Goal: Information Seeking & Learning: Compare options

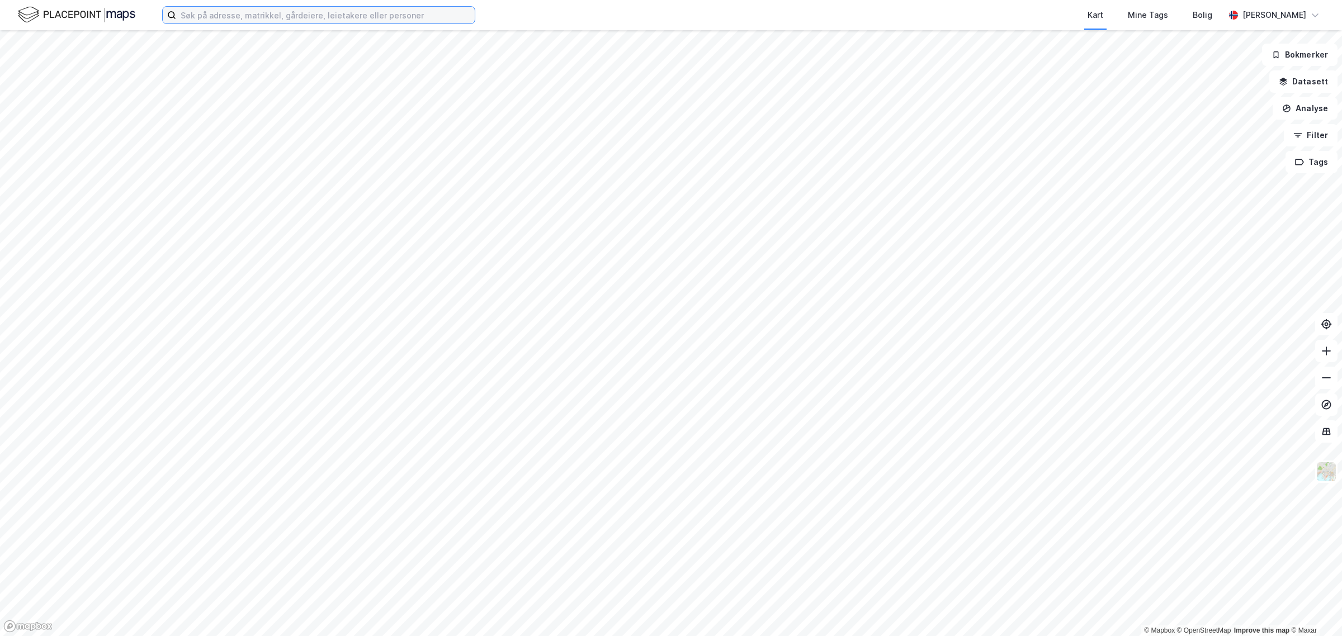
click at [400, 16] on input at bounding box center [325, 15] width 299 height 17
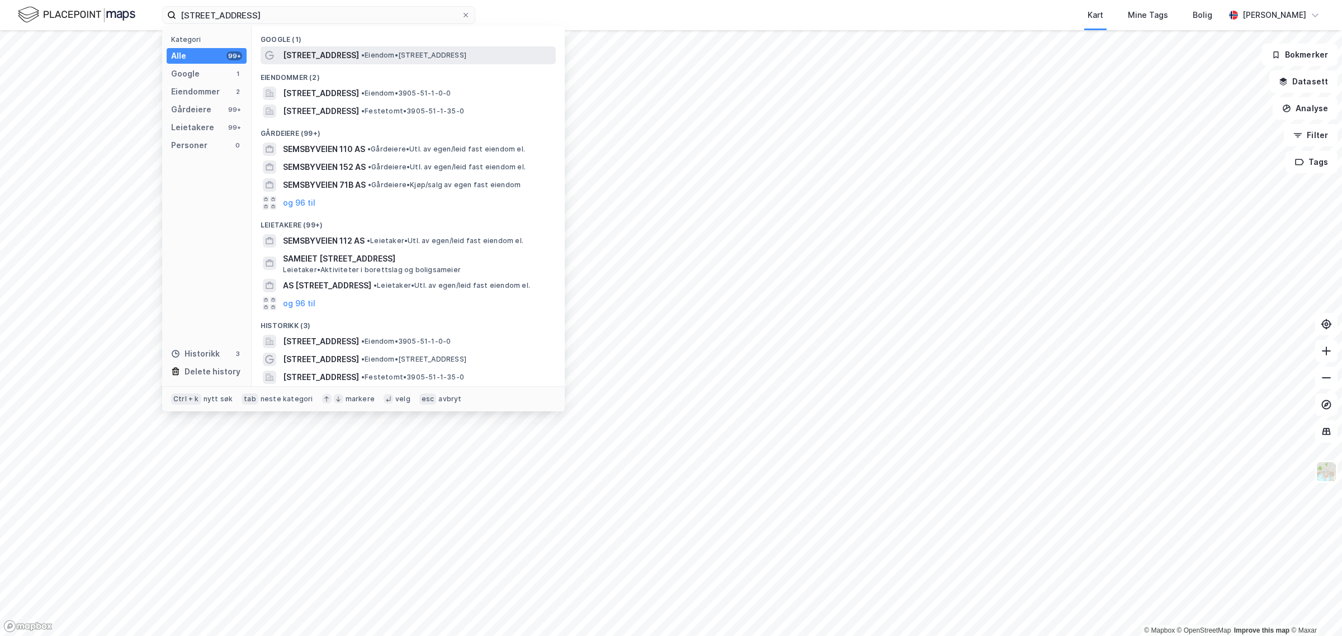
click at [311, 55] on span "[STREET_ADDRESS]" at bounding box center [321, 55] width 76 height 13
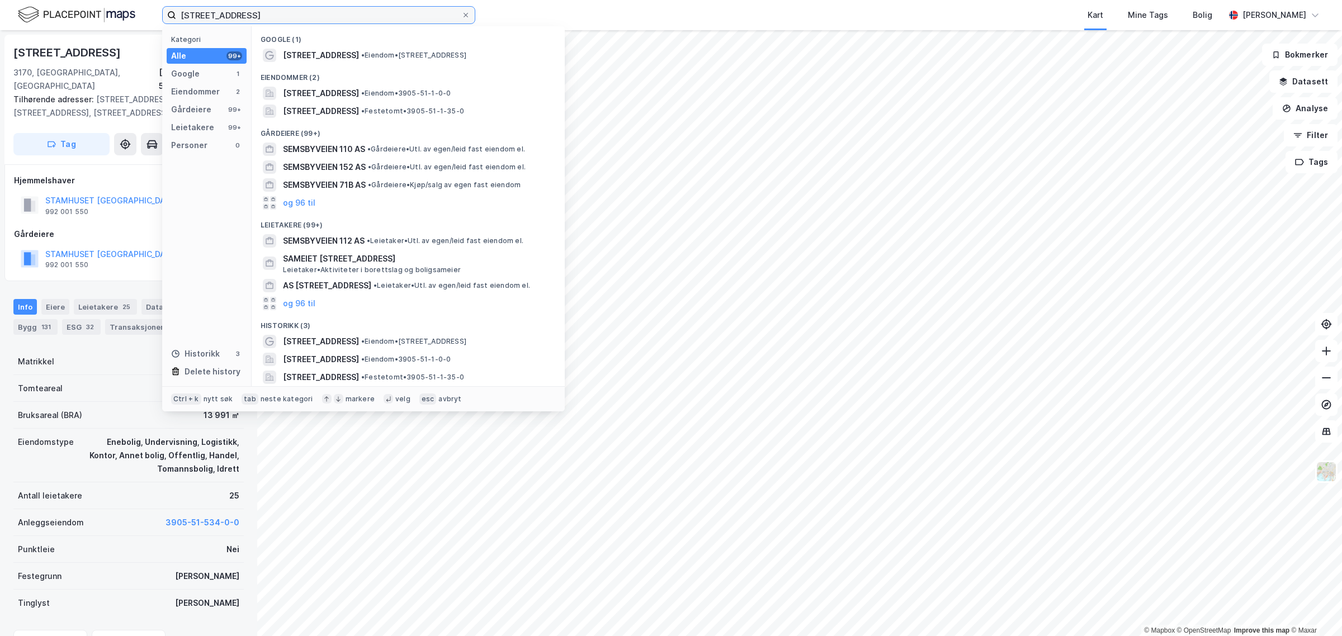
drag, startPoint x: 238, startPoint y: 14, endPoint x: 334, endPoint y: 21, distance: 96.4
click at [334, 21] on input "[STREET_ADDRESS]" at bounding box center [318, 15] width 285 height 17
type input "semsbyveien"
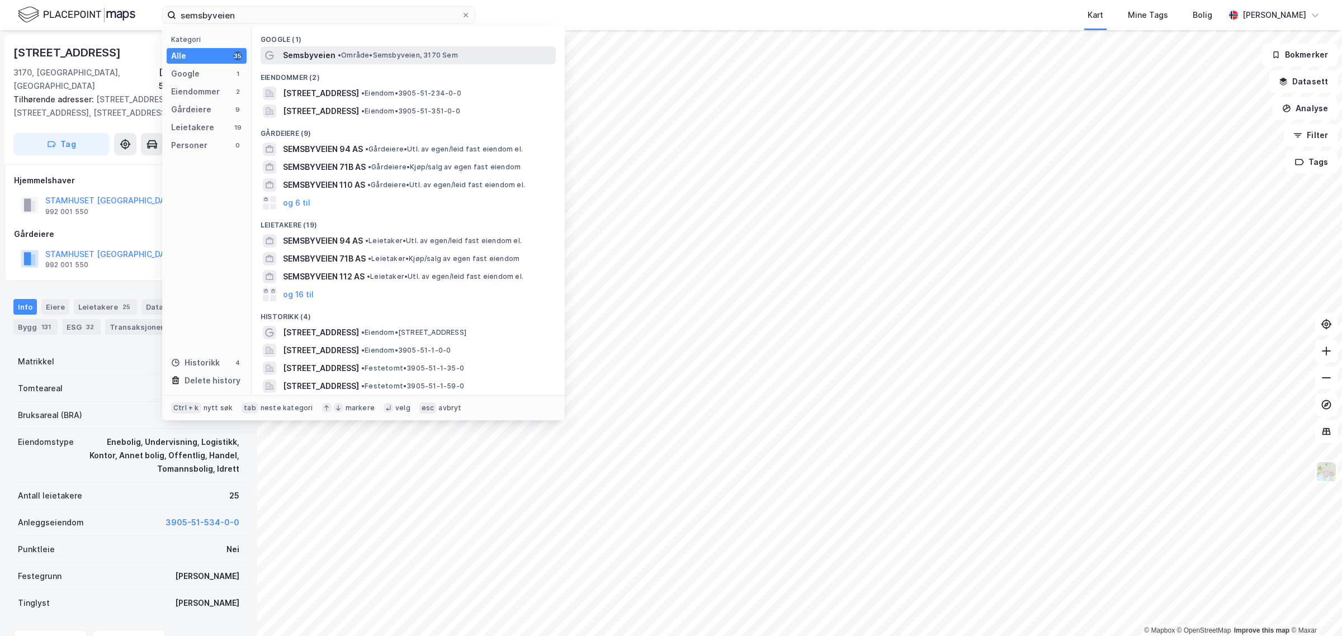
click at [301, 54] on span "Semsbyveien" at bounding box center [309, 55] width 53 height 13
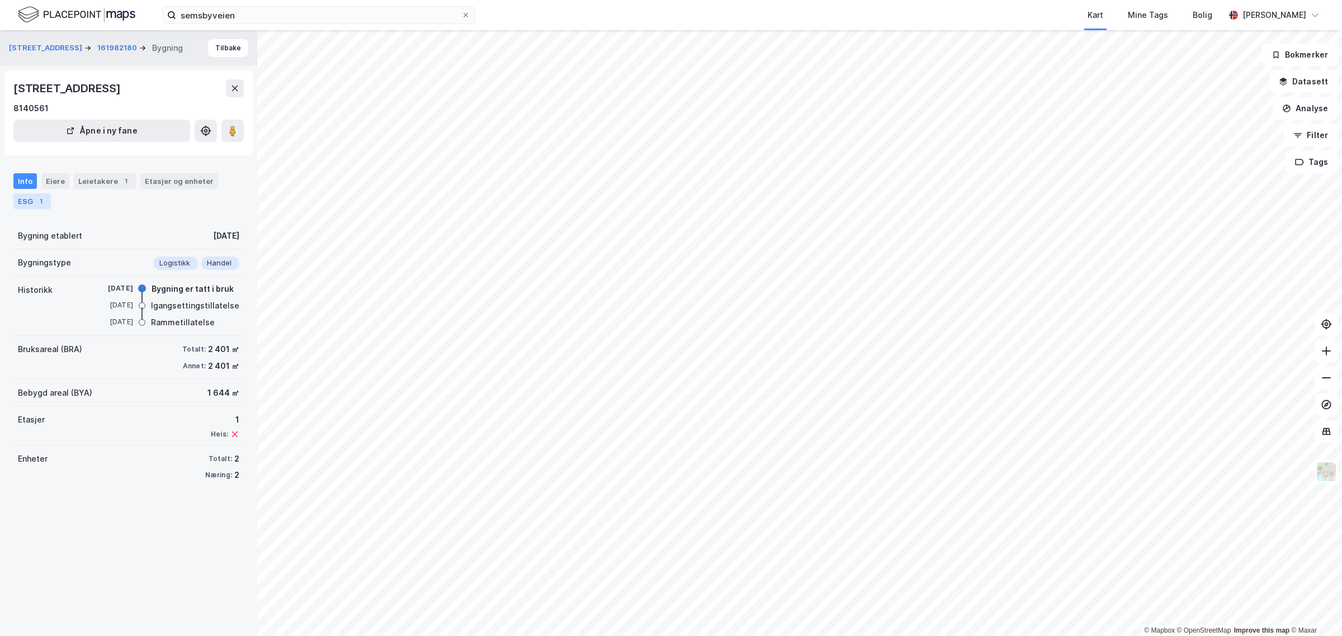
click at [31, 200] on div "ESG 1" at bounding box center [31, 201] width 37 height 16
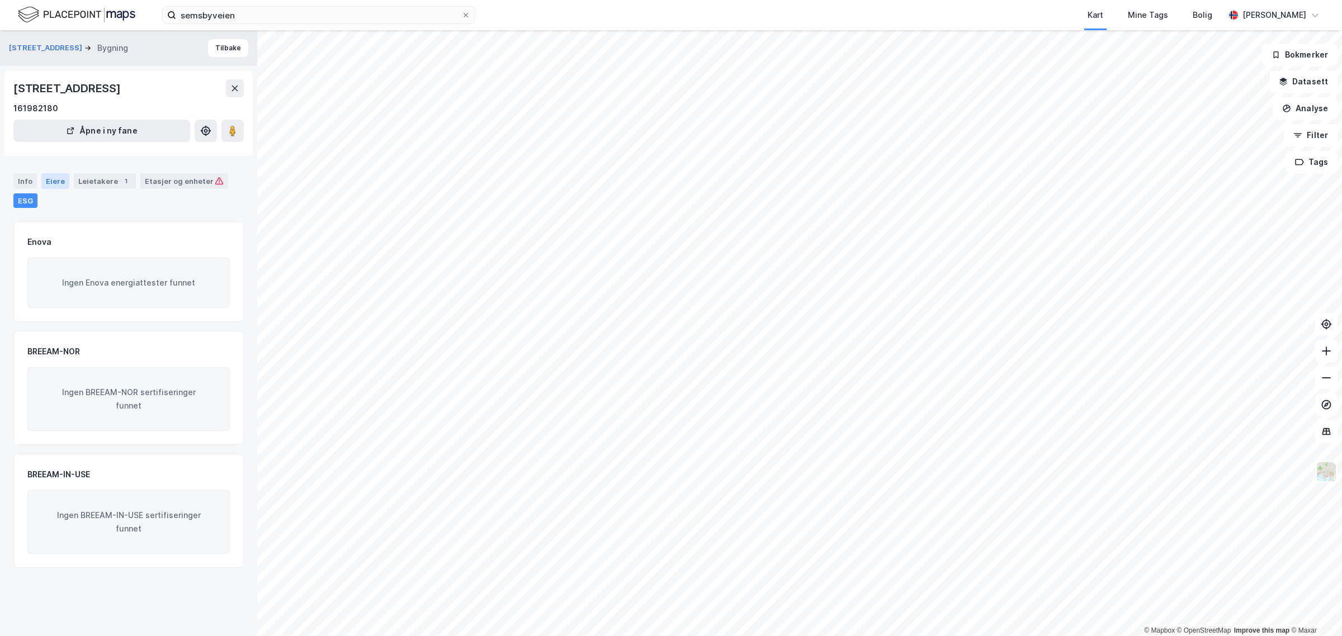
click at [51, 181] on div "Eiere" at bounding box center [55, 181] width 28 height 16
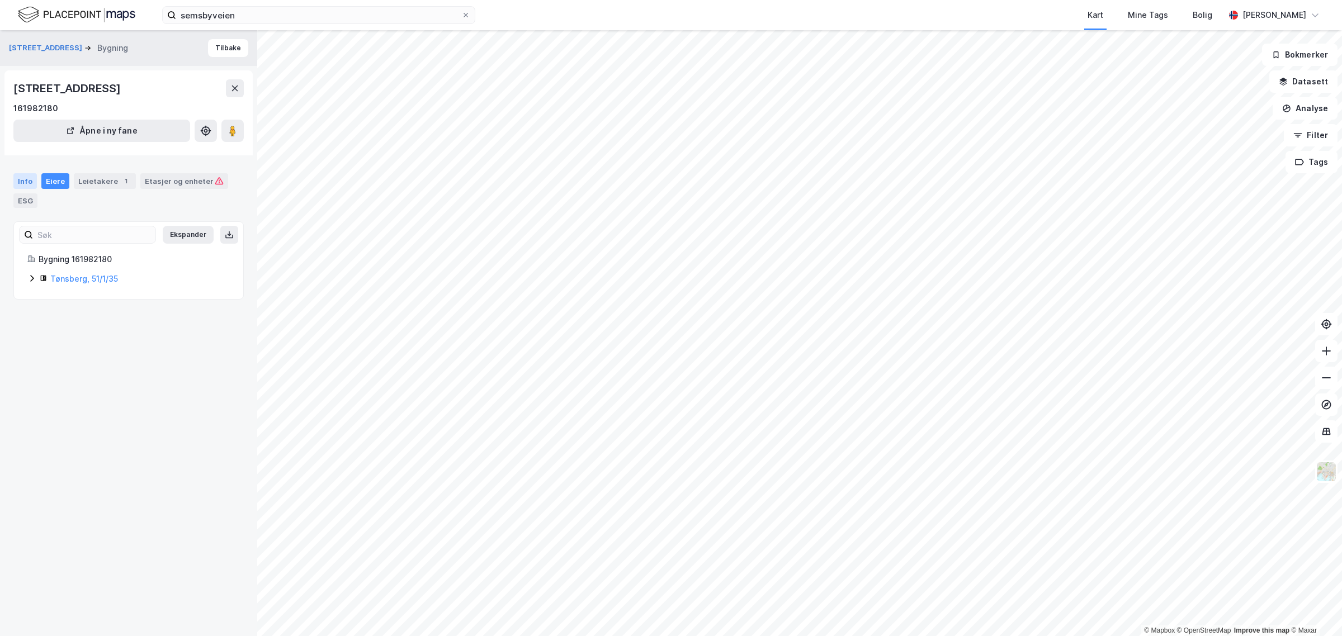
click at [28, 179] on div "Info" at bounding box center [24, 181] width 23 height 16
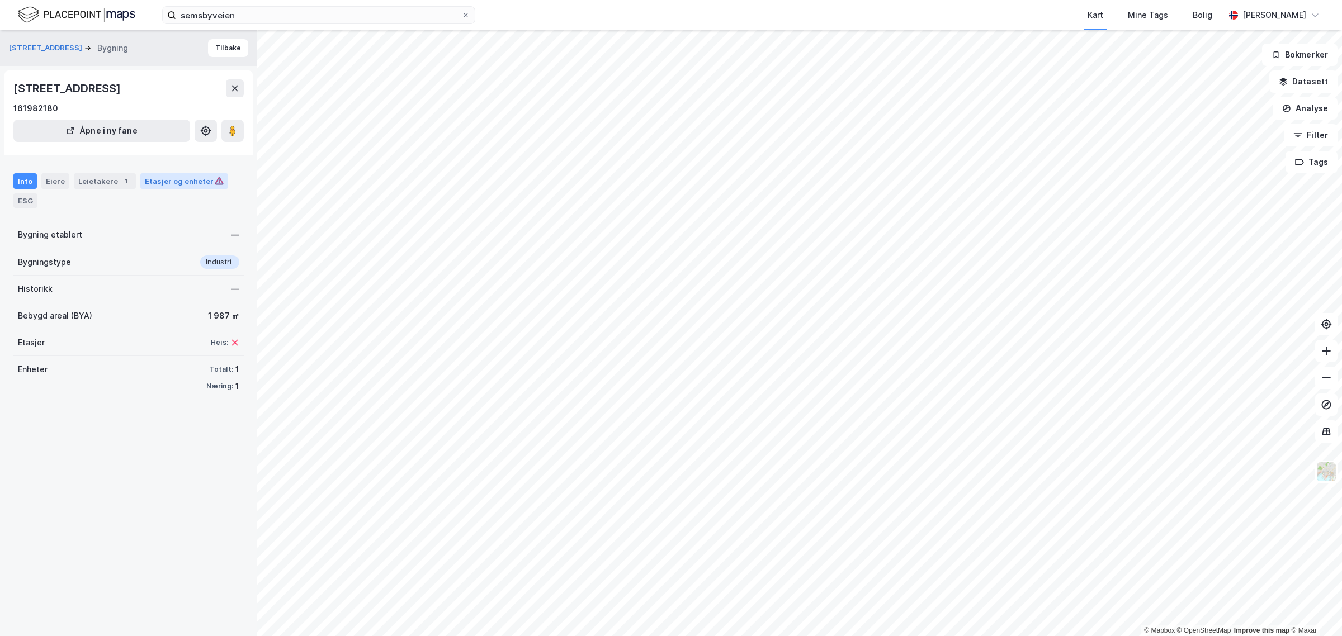
click at [165, 182] on div "Etasjer og enheter" at bounding box center [184, 181] width 79 height 10
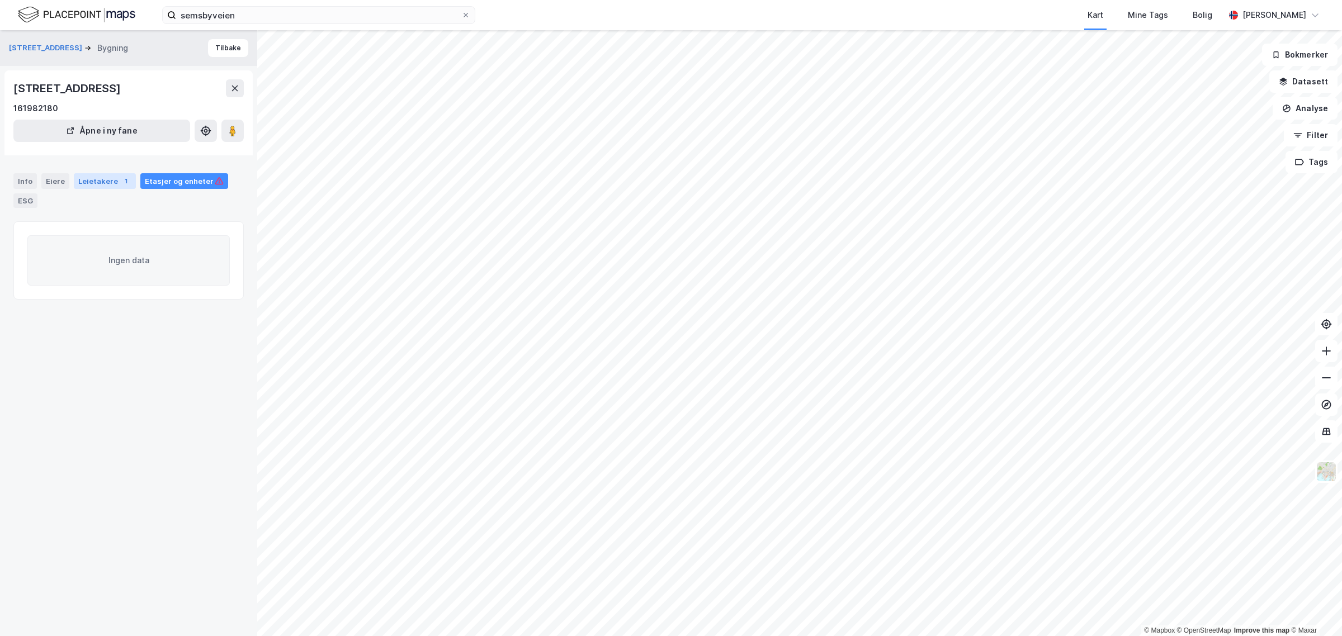
click at [79, 179] on div "Leietakere 1" at bounding box center [105, 181] width 62 height 16
